Goal: Obtain resource: Download file/media

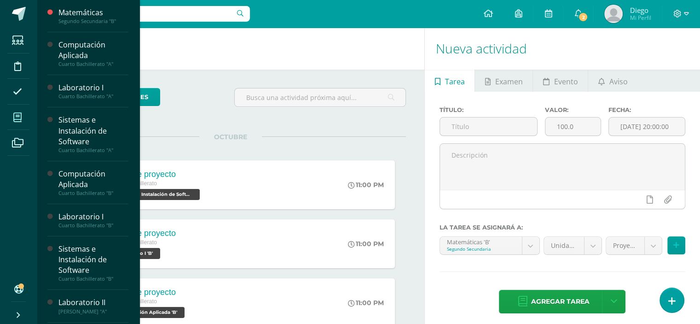
click at [19, 117] on icon at bounding box center [17, 117] width 8 height 9
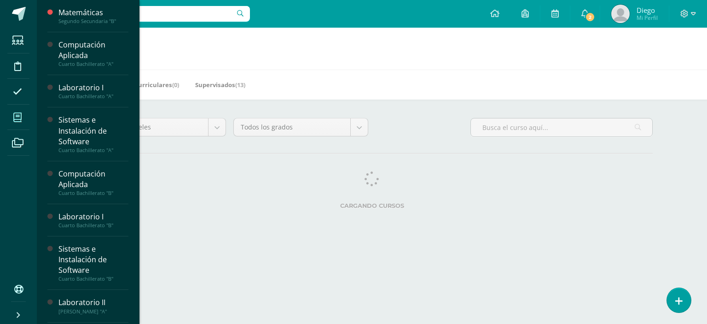
click at [22, 117] on span at bounding box center [17, 117] width 21 height 21
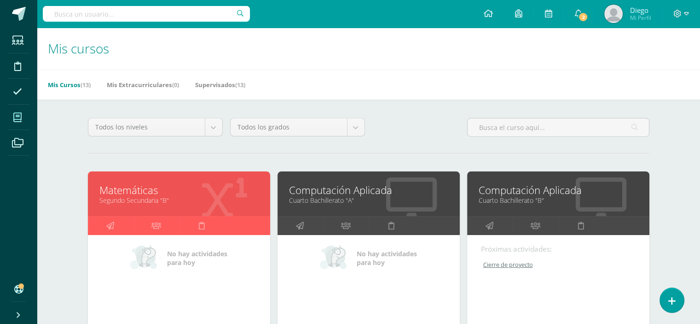
click at [146, 197] on link "Segundo Secundaria "B"" at bounding box center [178, 200] width 159 height 9
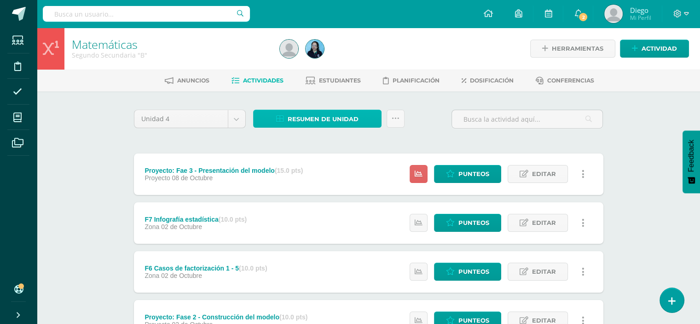
click at [342, 115] on span "Resumen de unidad" at bounding box center [323, 118] width 71 height 17
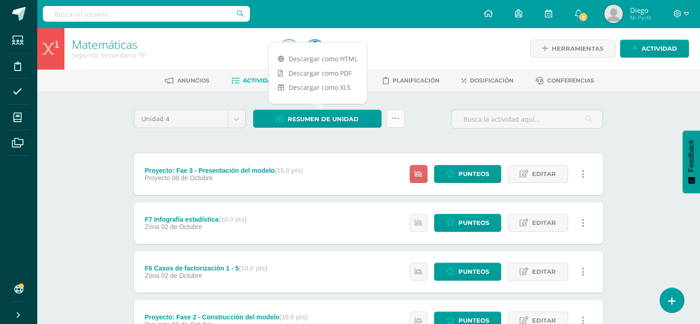
click at [397, 117] on icon at bounding box center [396, 119] width 8 height 8
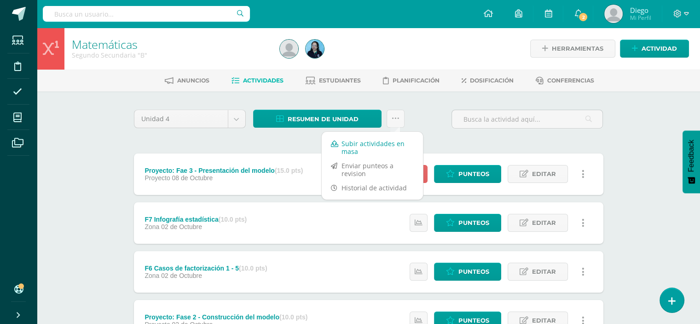
click at [376, 145] on link "Subir actividades en masa" at bounding box center [372, 147] width 101 height 22
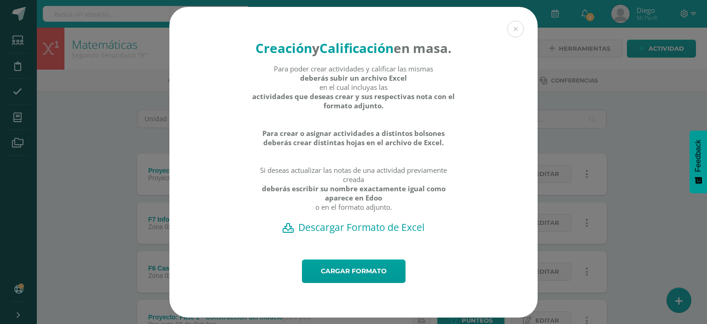
click at [350, 233] on h2 "Descargar Formato de Excel" at bounding box center [353, 226] width 336 height 13
